Goal: Task Accomplishment & Management: Manage account settings

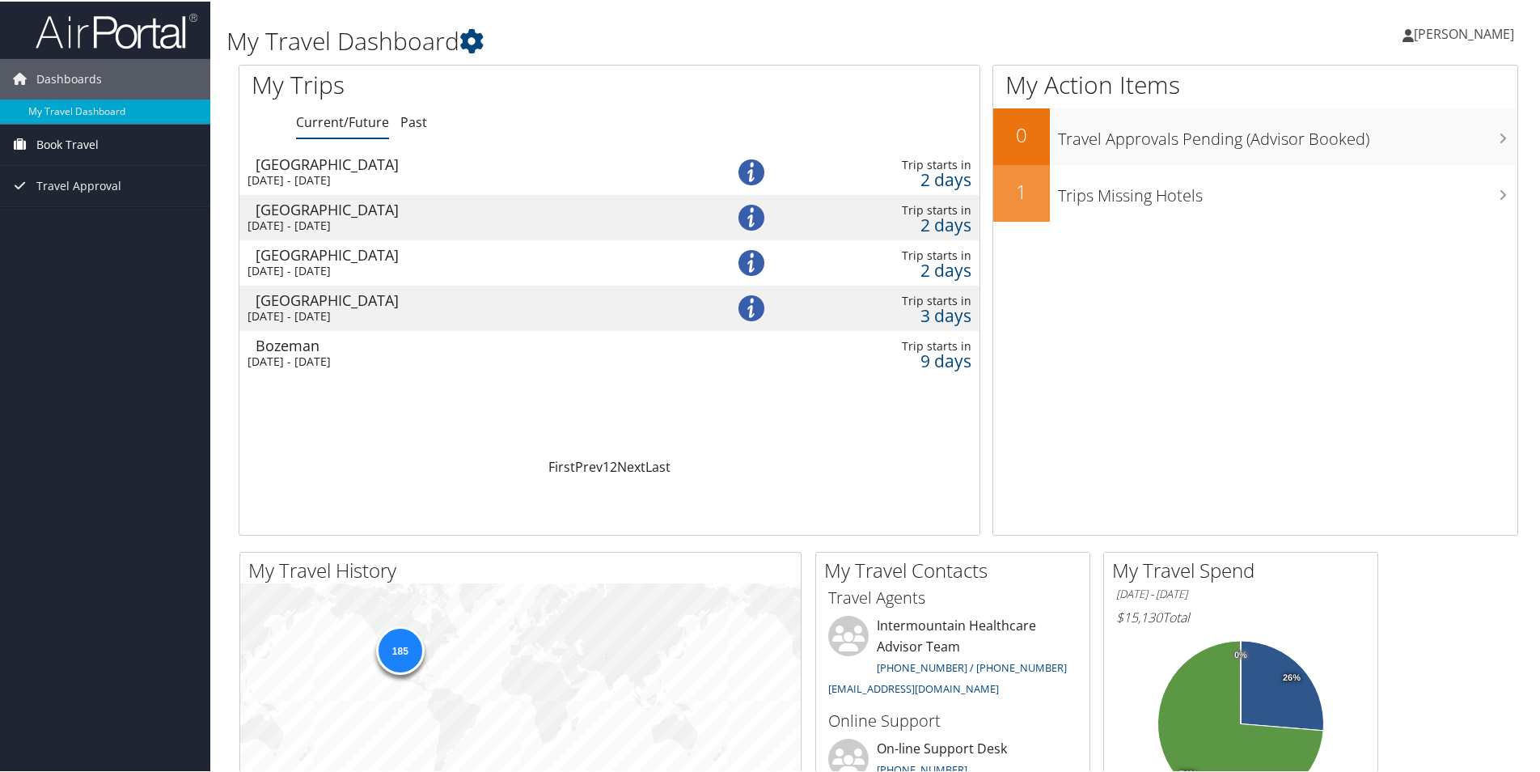
click at [84, 145] on span "Book Travel" at bounding box center [67, 143] width 62 height 40
click at [121, 202] on link "Book/Manage Online Trips" at bounding box center [105, 200] width 210 height 24
click at [760, 171] on img at bounding box center [751, 171] width 26 height 26
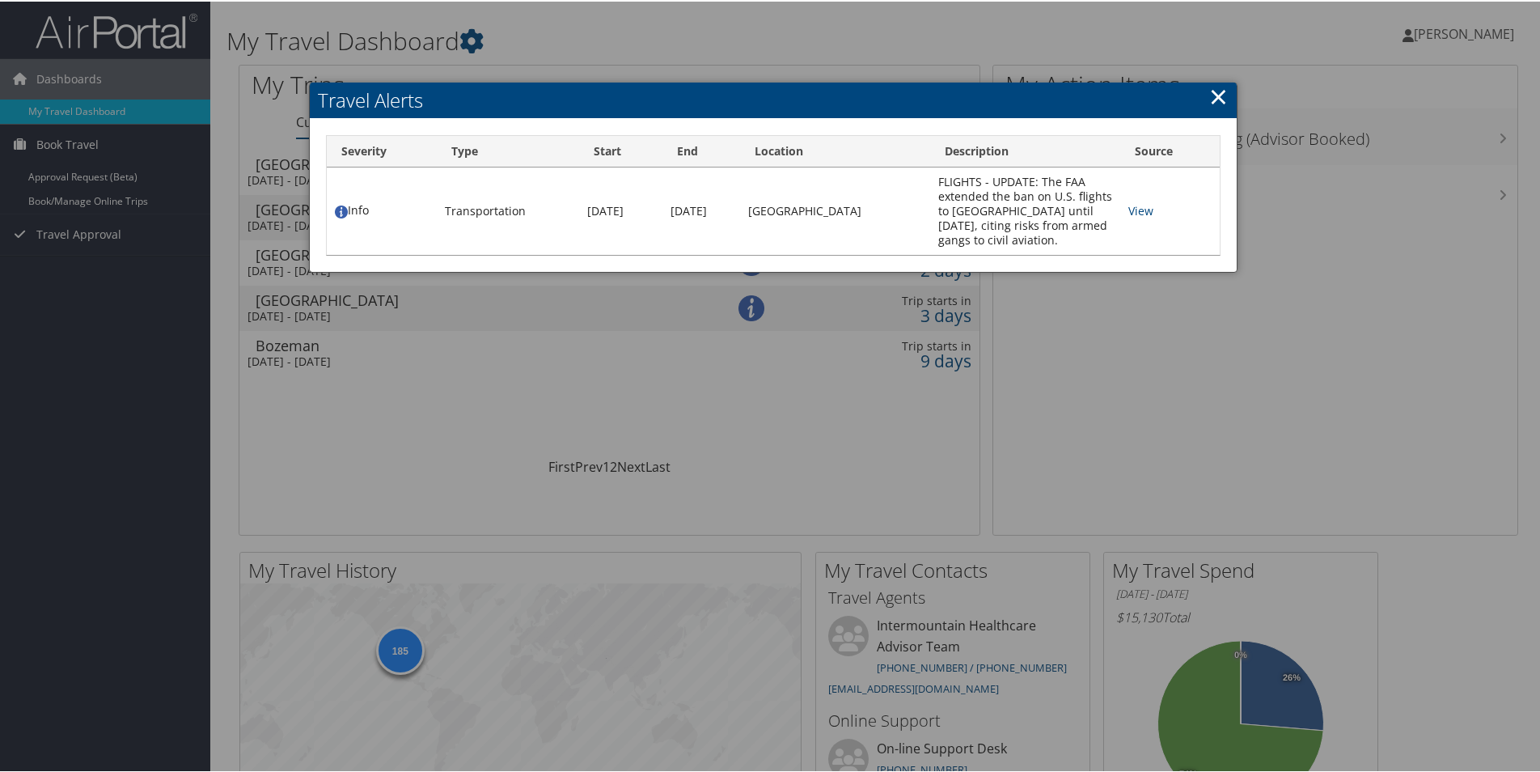
click at [1212, 88] on link "×" at bounding box center [1218, 94] width 19 height 32
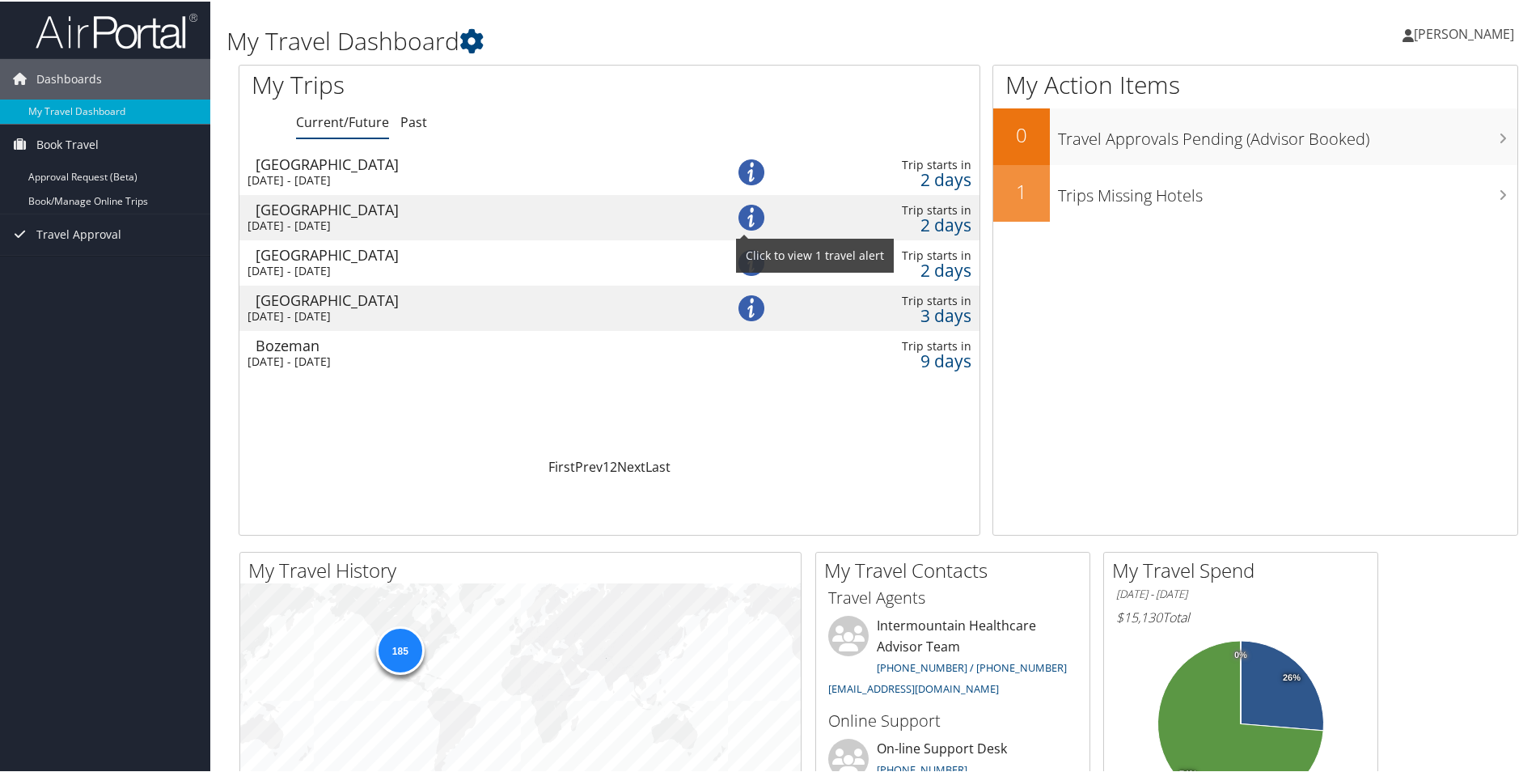
click at [754, 210] on img at bounding box center [751, 216] width 26 height 26
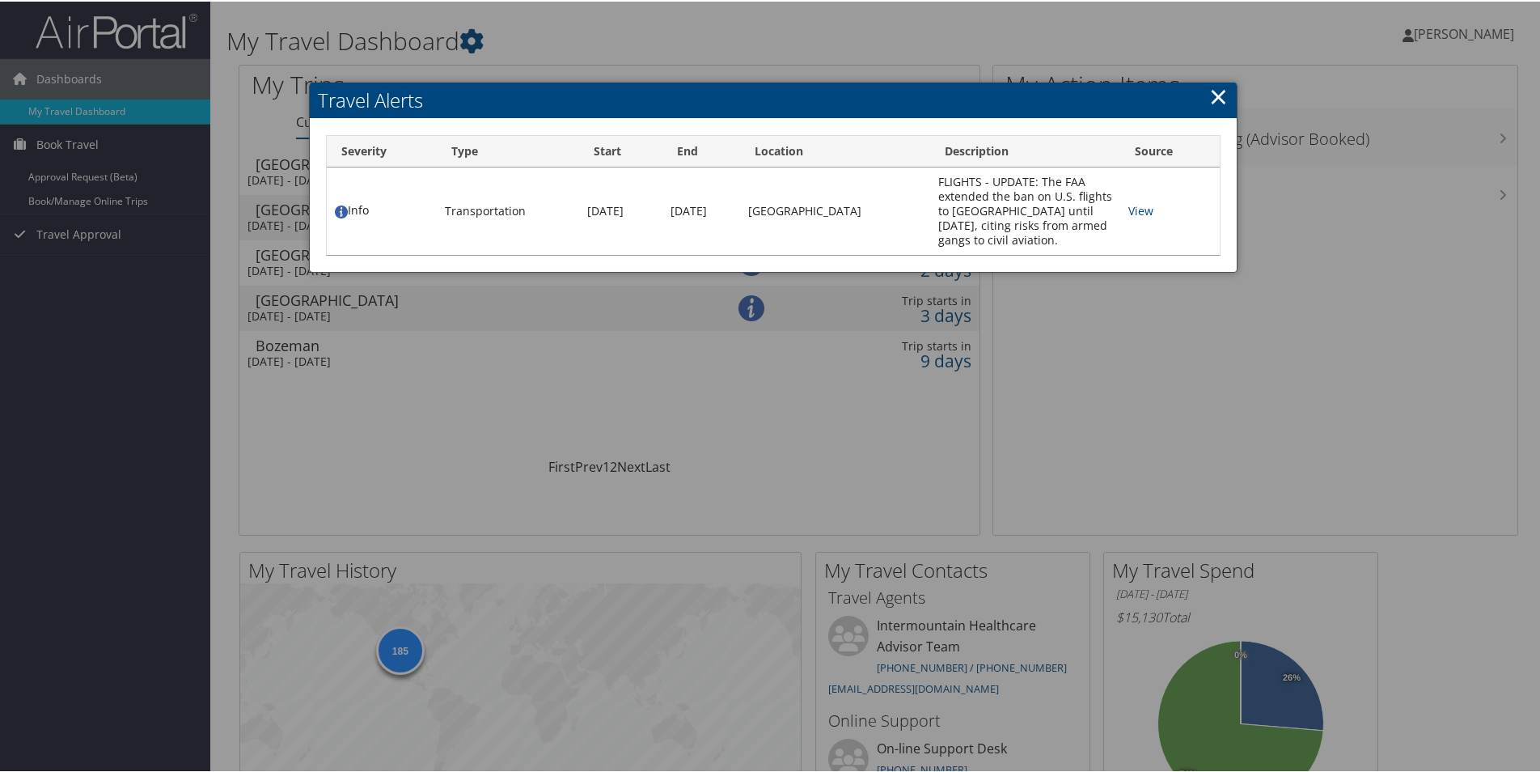
click at [1221, 94] on link "×" at bounding box center [1218, 94] width 19 height 32
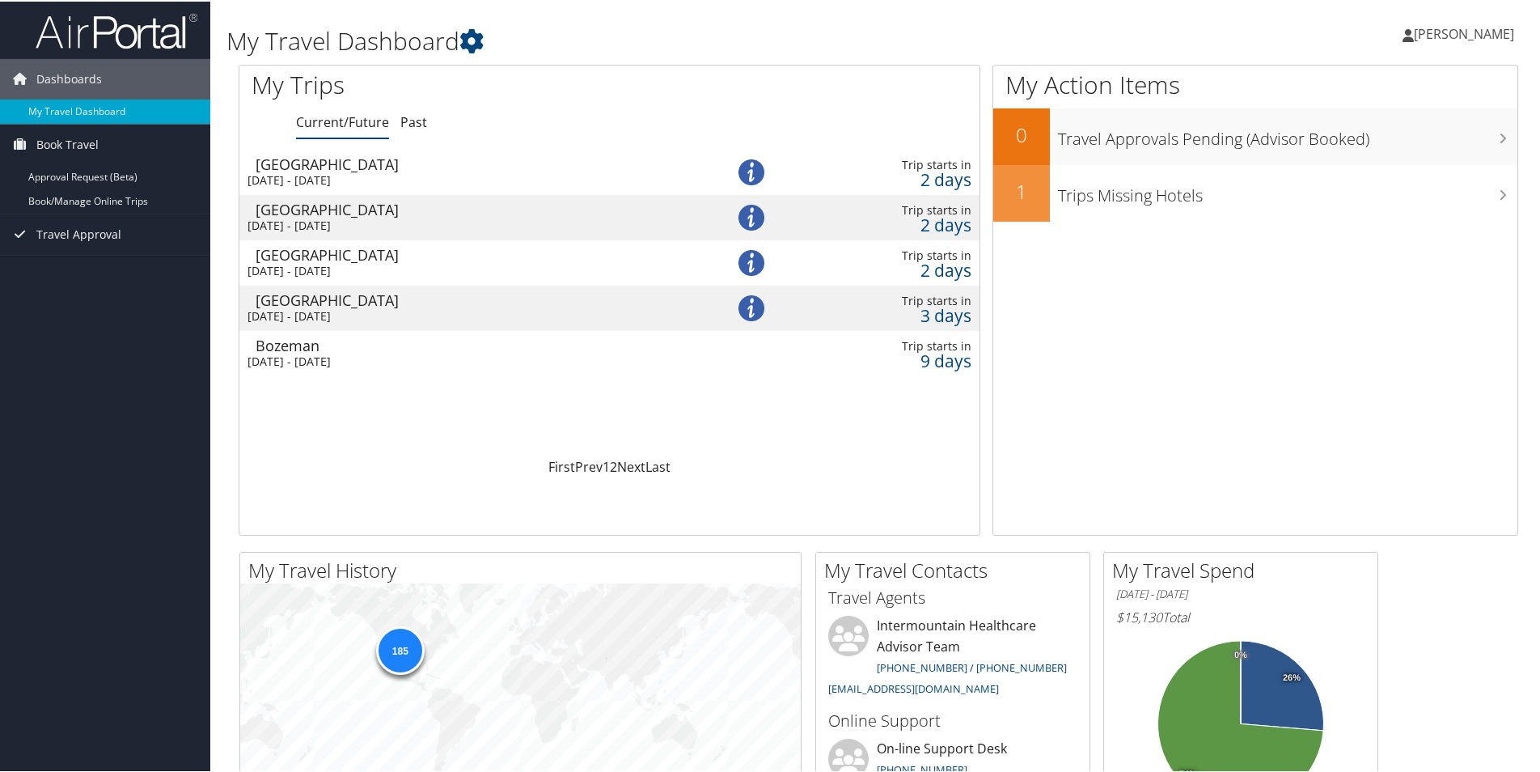
click at [390, 178] on div "Thu 4 Sep 2025 - Sat 20 Sep 2025" at bounding box center [464, 178] width 434 height 15
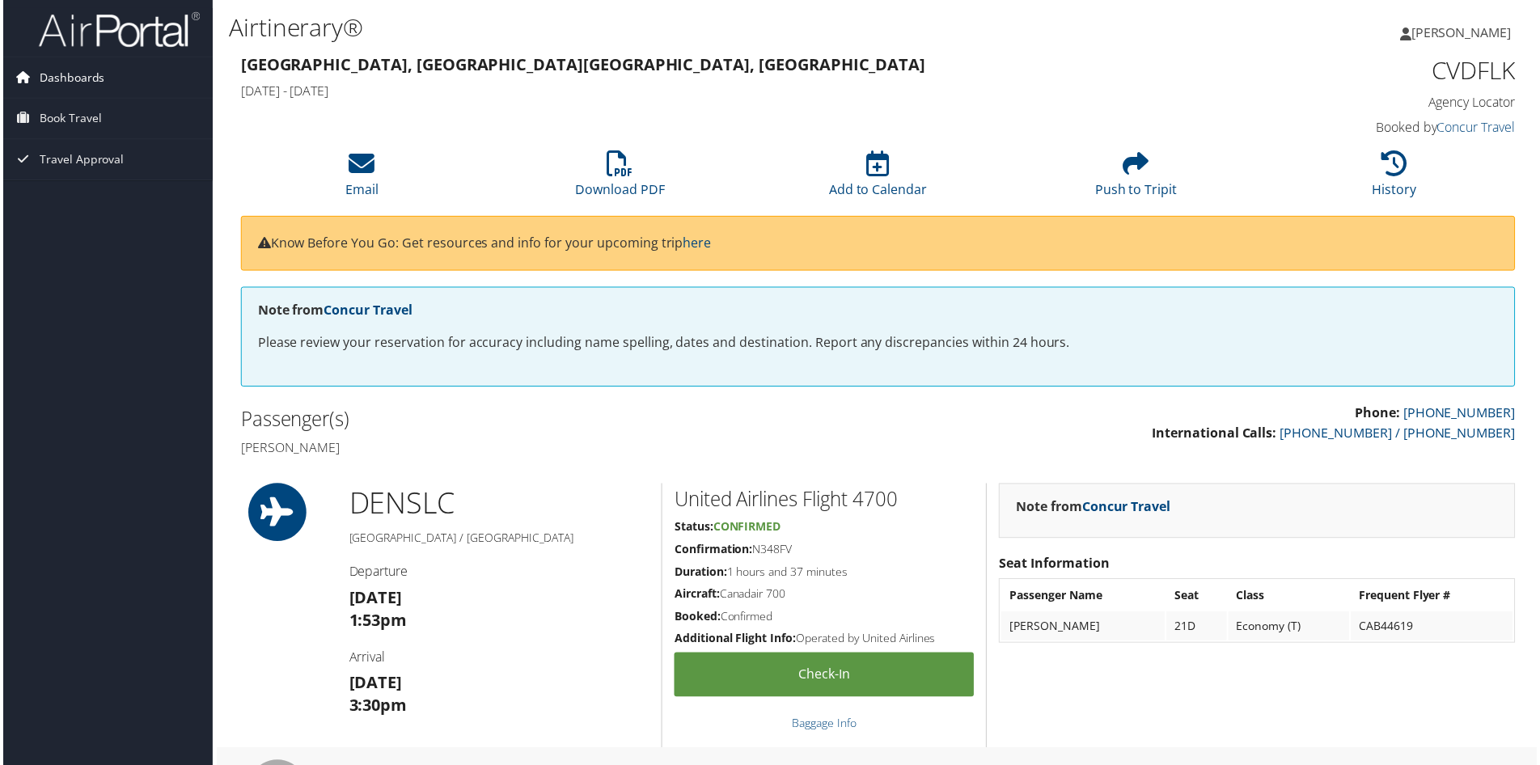
click at [81, 75] on span "Dashboards" at bounding box center [69, 77] width 66 height 40
click at [106, 117] on link "My Travel Dashboard" at bounding box center [105, 110] width 210 height 24
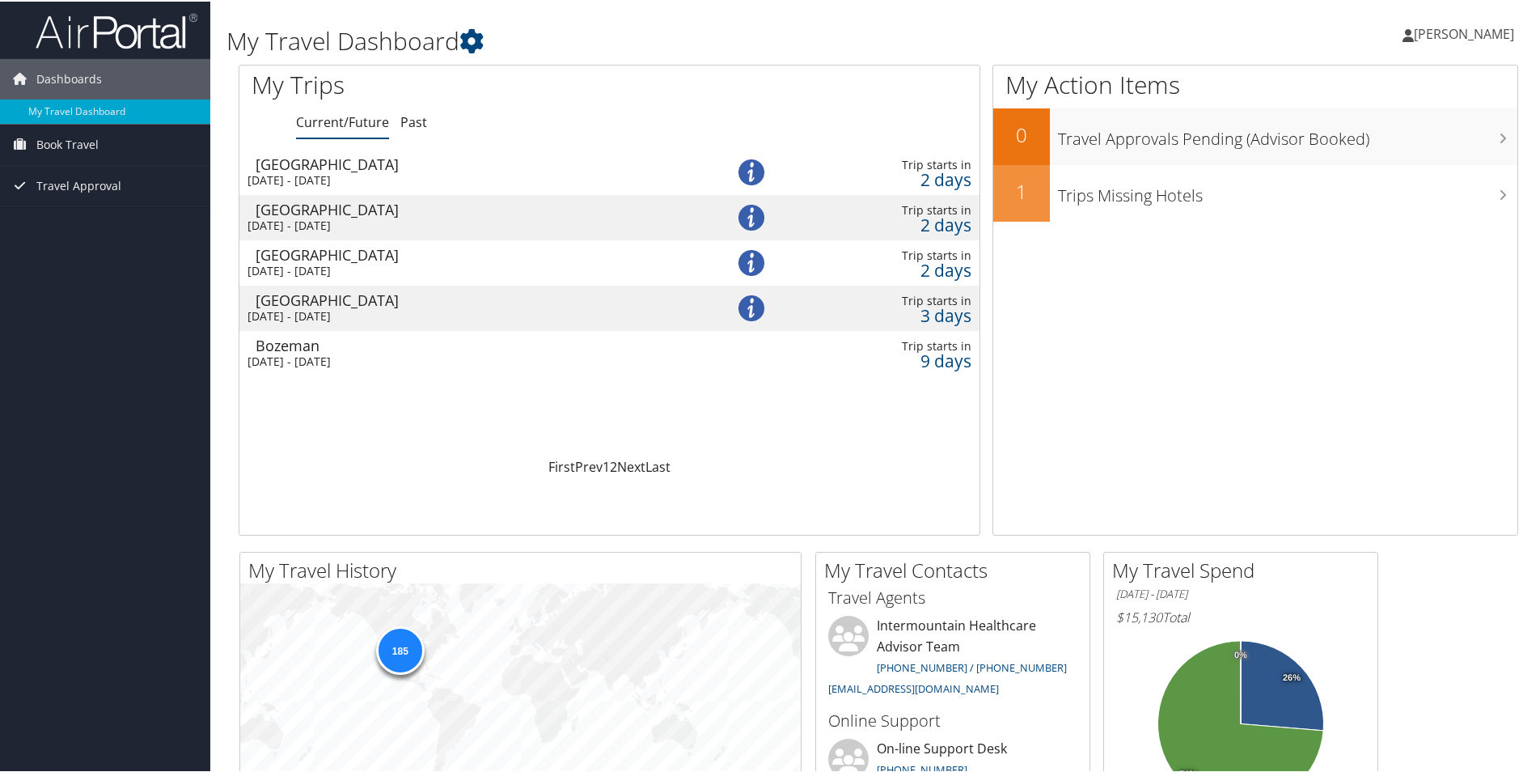
click at [398, 224] on div "Thu 4 Sep 2025 - Fri 12 Sep 2025" at bounding box center [464, 224] width 434 height 15
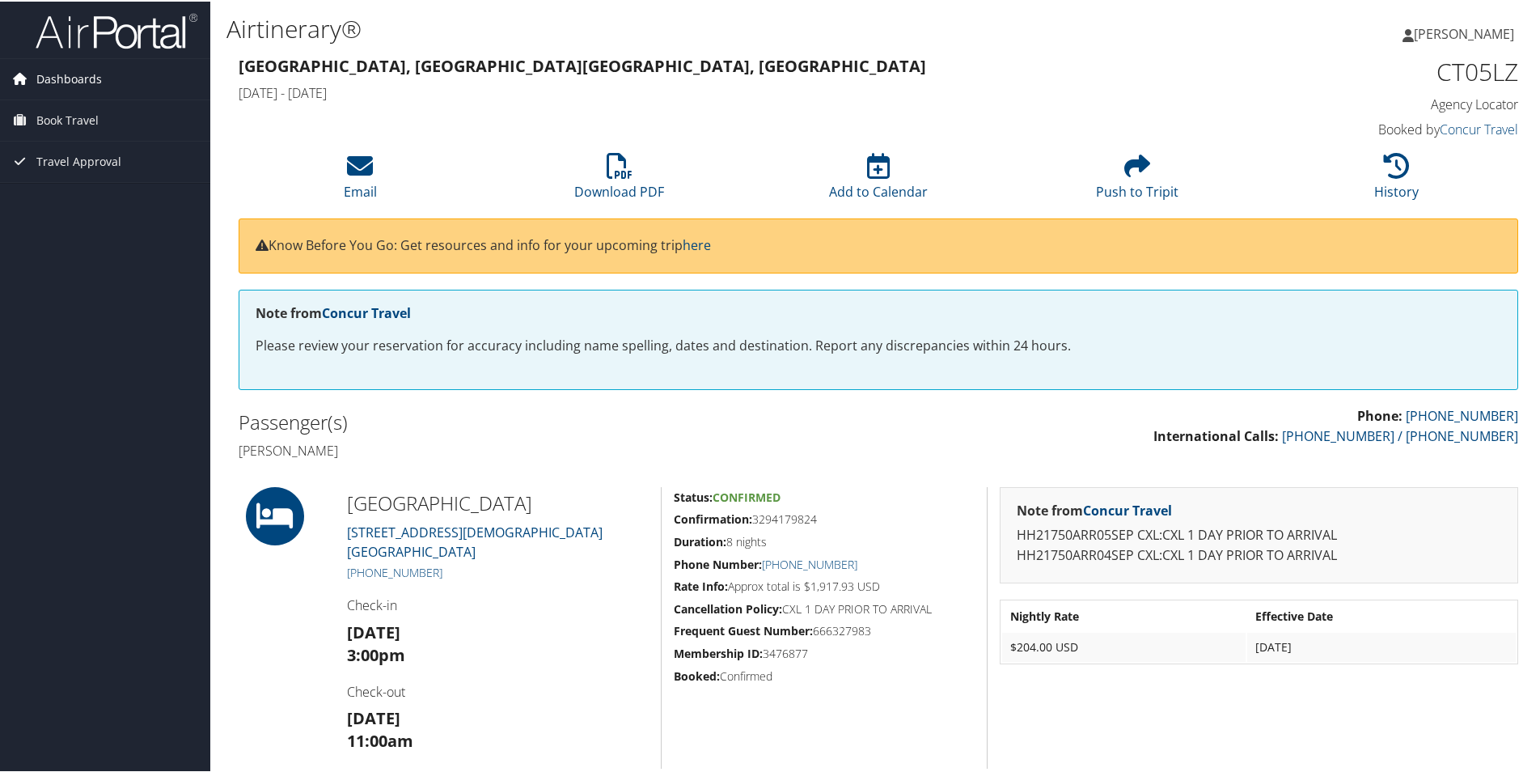
click at [74, 82] on span "Dashboards" at bounding box center [69, 77] width 66 height 40
drag, startPoint x: 88, startPoint y: 140, endPoint x: 98, endPoint y: 149, distance: 13.2
click at [88, 141] on span "Book Travel" at bounding box center [67, 143] width 62 height 40
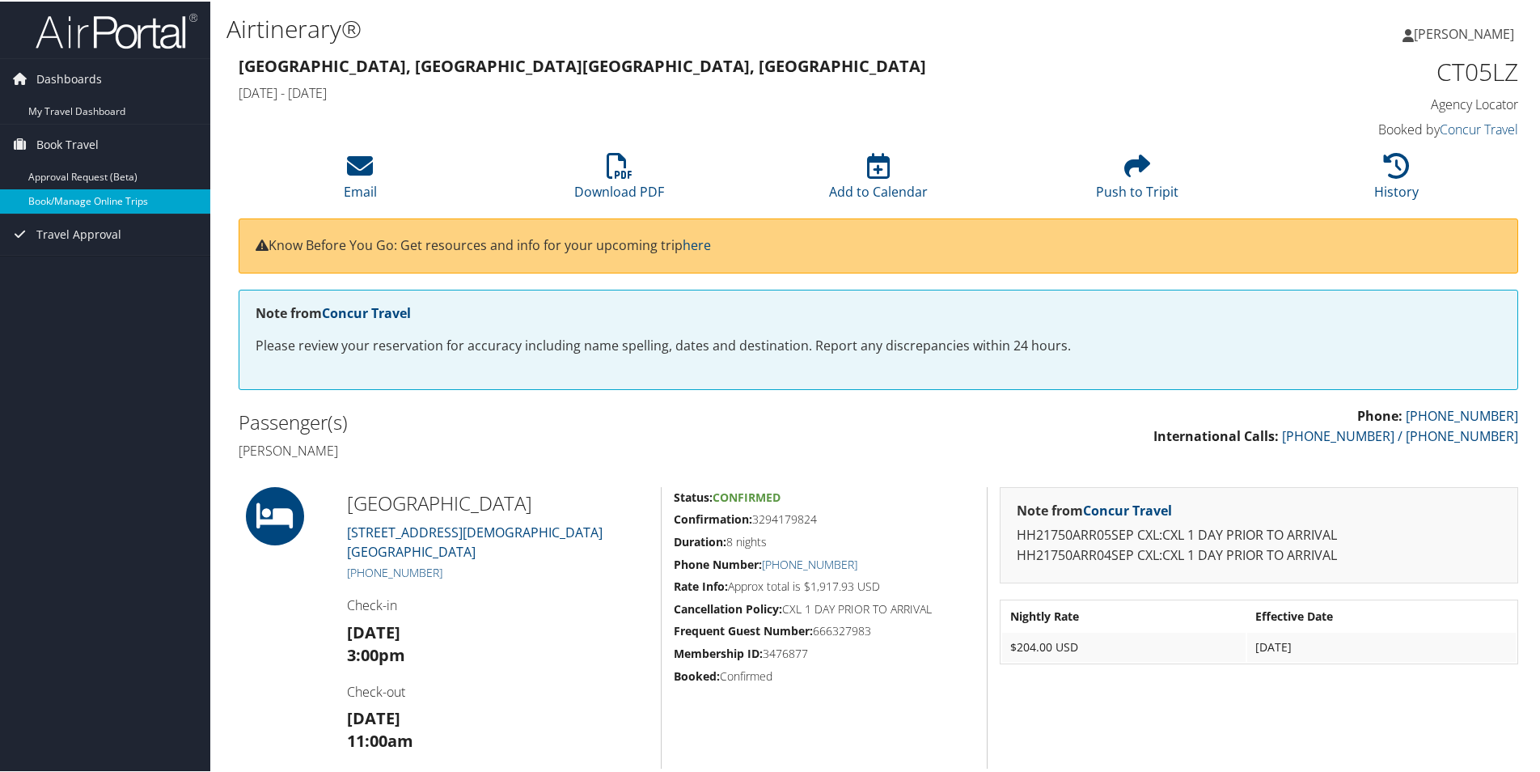
click at [106, 202] on link "Book/Manage Online Trips" at bounding box center [105, 200] width 210 height 24
